Goal: Task Accomplishment & Management: Manage account settings

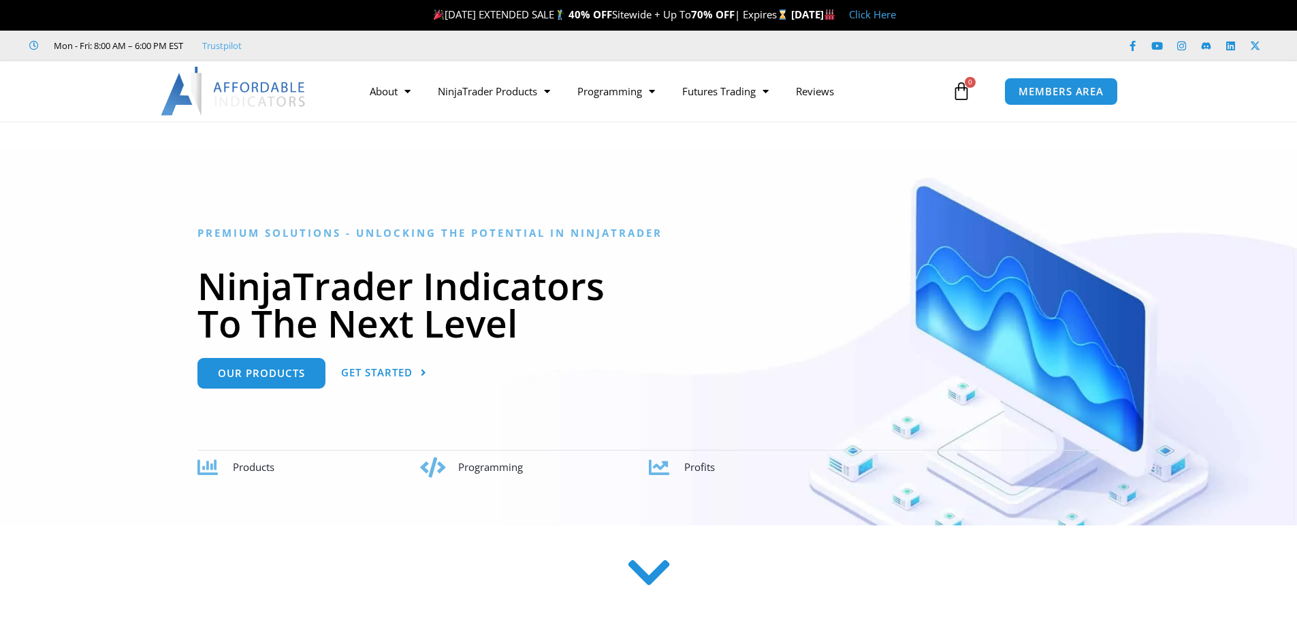
click at [1076, 72] on div "MEMBERS AREA" at bounding box center [1094, 92] width 195 height 42
click at [1070, 91] on span "MEMBERS AREA" at bounding box center [1060, 92] width 93 height 12
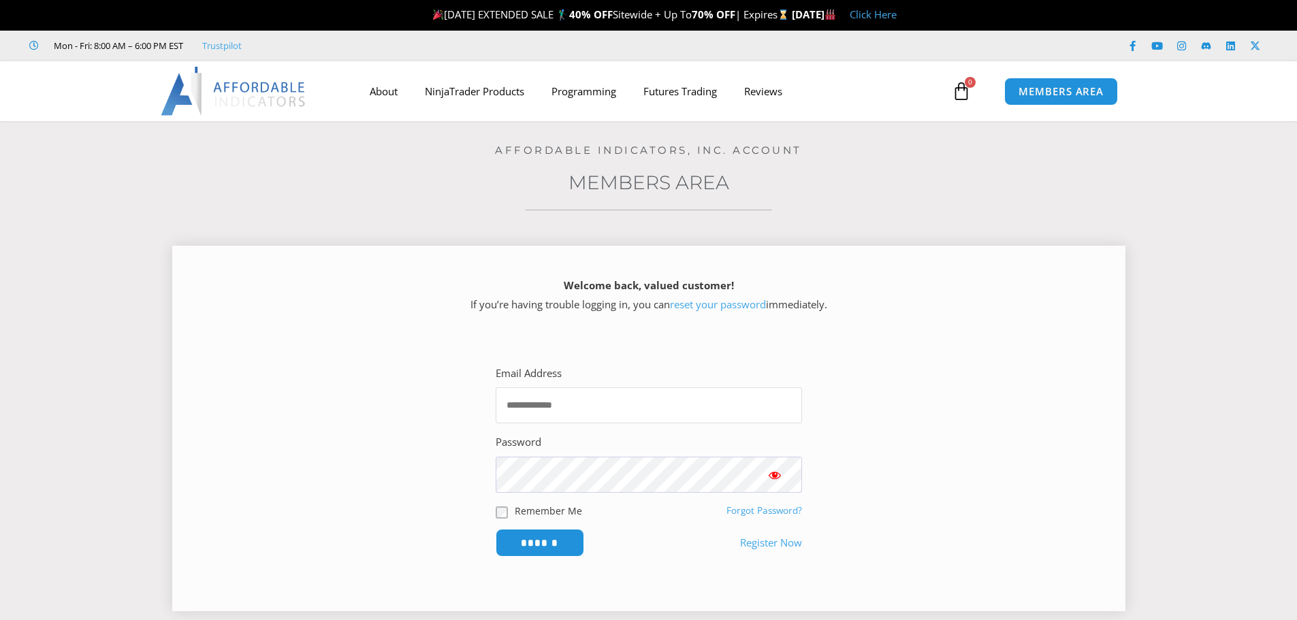
click at [589, 403] on input "Email Address" at bounding box center [649, 405] width 306 height 36
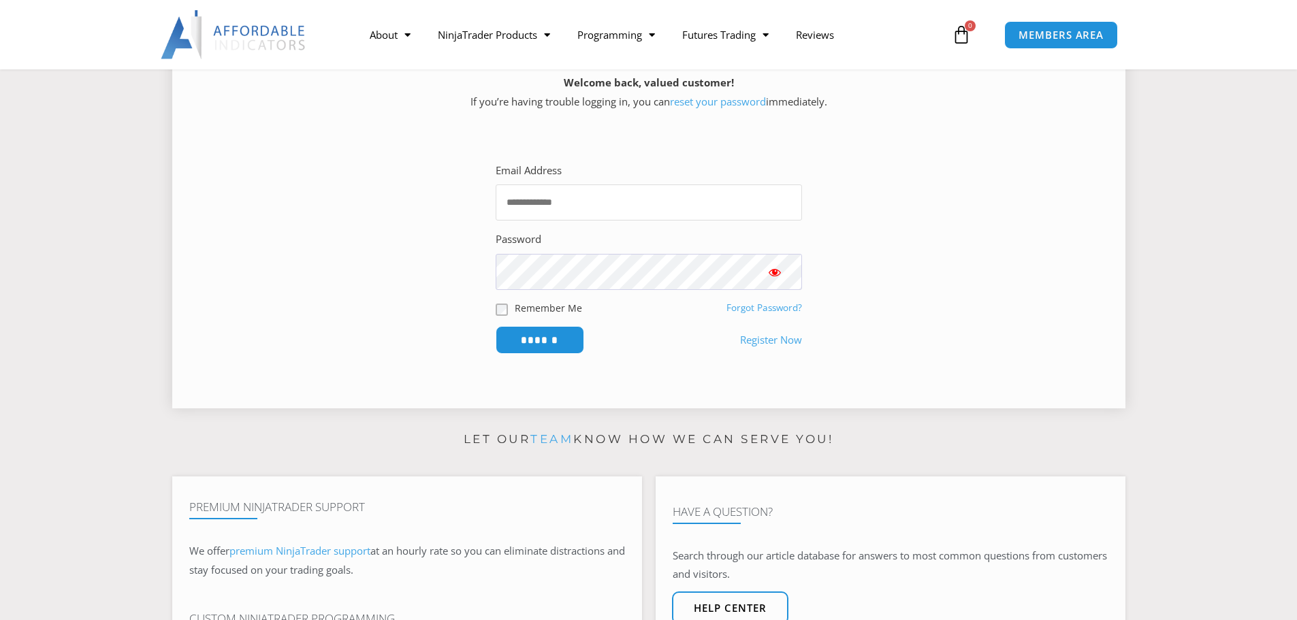
scroll to position [204, 0]
click at [583, 204] on input "Email Address" at bounding box center [649, 202] width 306 height 36
click at [578, 199] on input "Email Address" at bounding box center [649, 202] width 306 height 36
click at [568, 204] on input "Email Address" at bounding box center [649, 202] width 306 height 36
type input "**********"
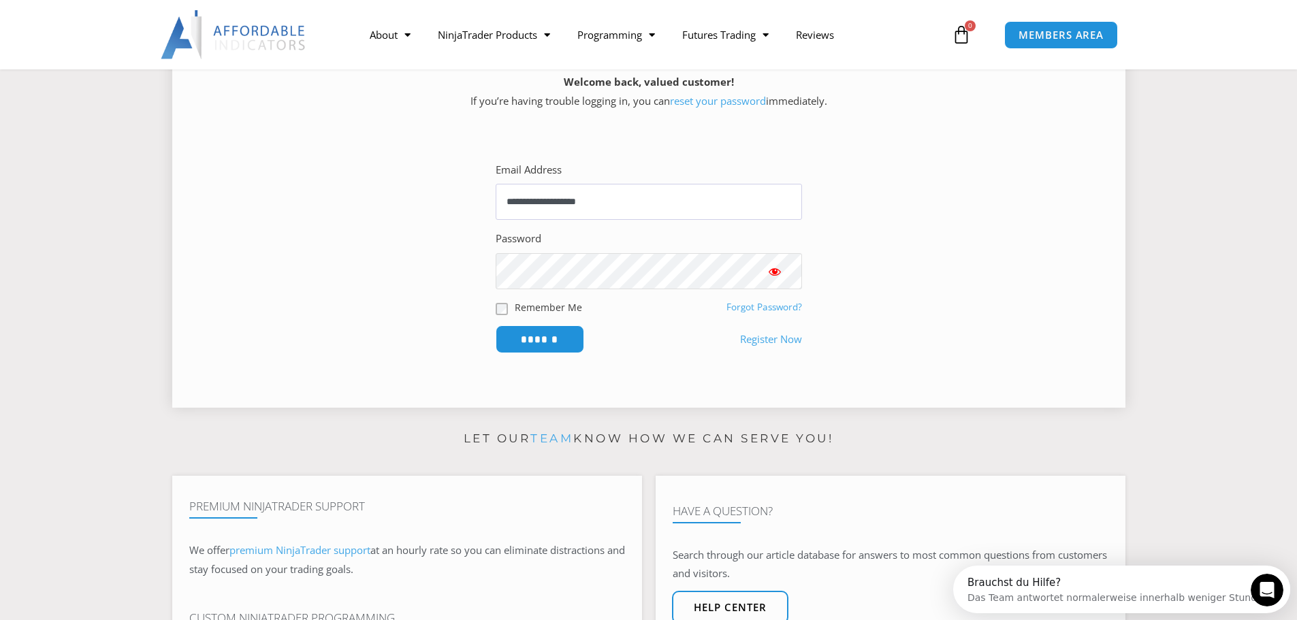
scroll to position [0, 0]
click at [524, 332] on input "******" at bounding box center [539, 339] width 93 height 29
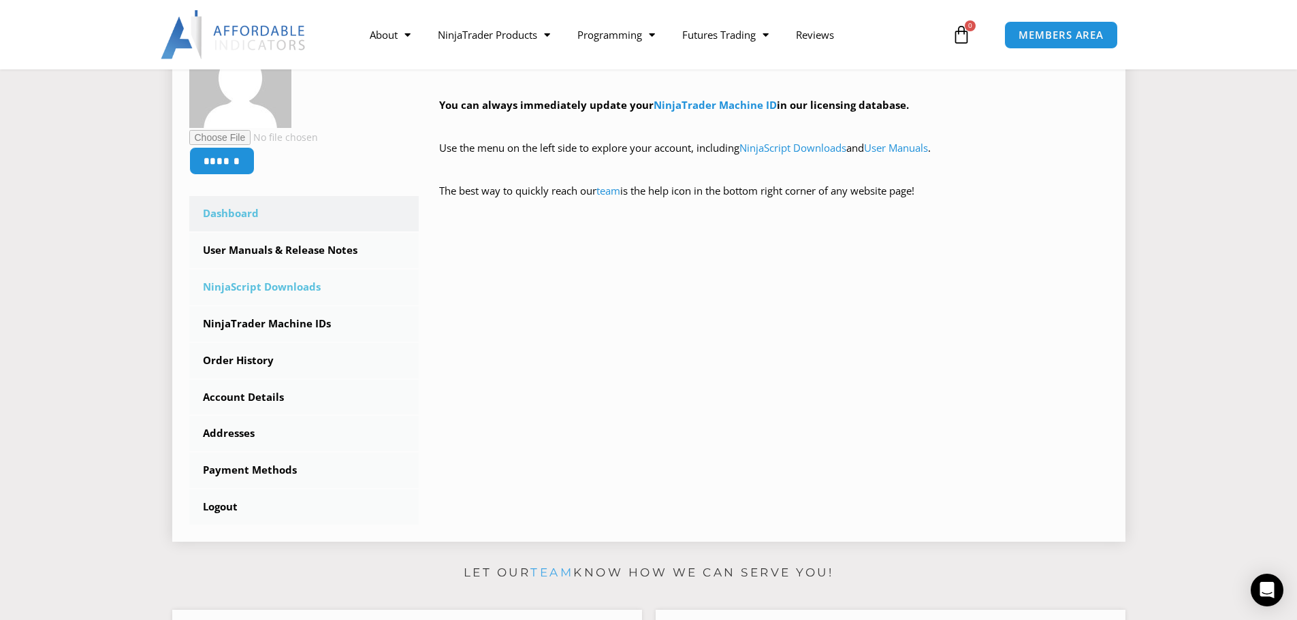
scroll to position [272, 0]
click at [276, 289] on link "NinjaScript Downloads" at bounding box center [304, 286] width 230 height 35
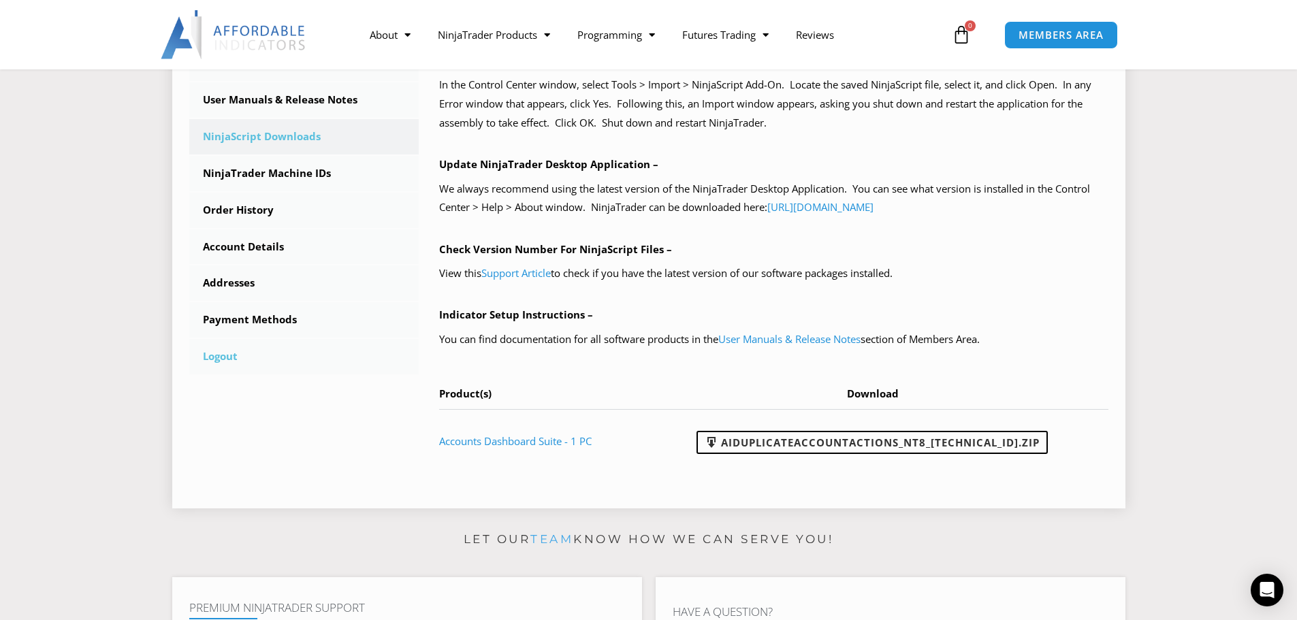
scroll to position [408, 0]
click at [237, 355] on link "Logout" at bounding box center [304, 355] width 230 height 35
click at [225, 354] on link "Logout" at bounding box center [304, 355] width 230 height 35
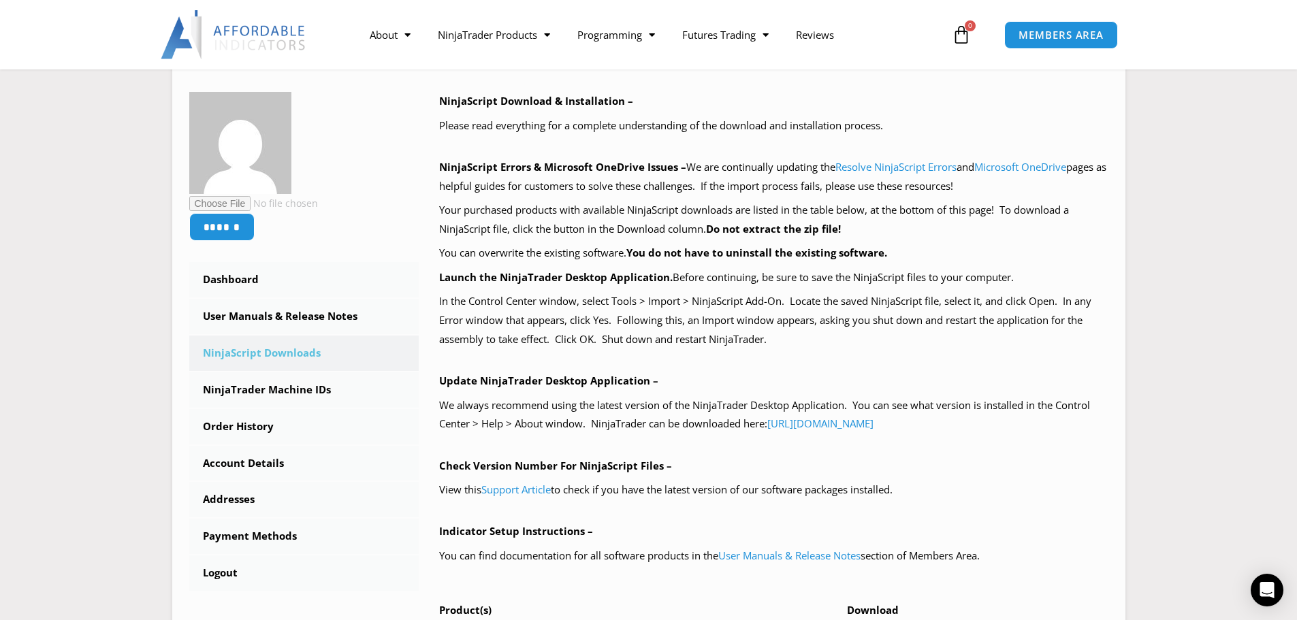
scroll to position [192, 0]
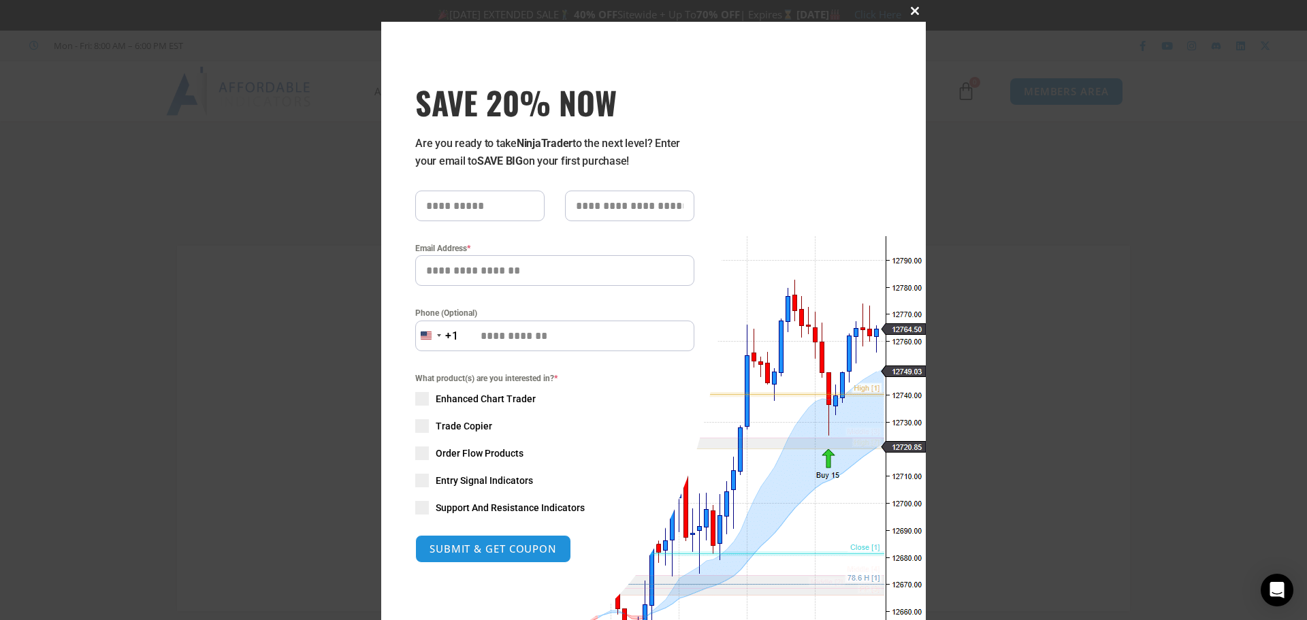
click at [912, 5] on button "Close this module" at bounding box center [915, 11] width 22 height 22
